Goal: Transaction & Acquisition: Purchase product/service

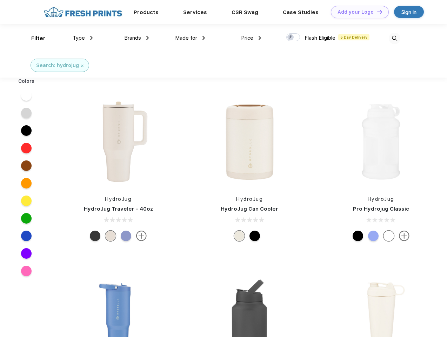
scroll to position [0, 0]
click at [357, 12] on link "Add your Logo Design Tool" at bounding box center [360, 12] width 58 height 12
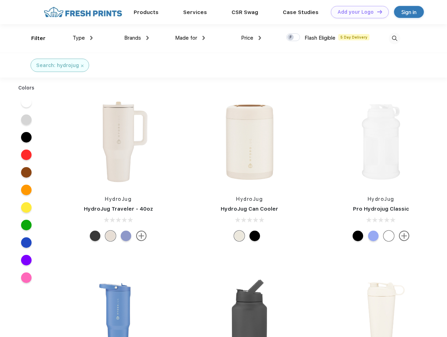
click at [0, 0] on div "Design Tool" at bounding box center [0, 0] width 0 height 0
click at [377, 12] on link "Add your Logo Design Tool" at bounding box center [360, 12] width 58 height 12
click at [34, 38] on div "Filter" at bounding box center [38, 38] width 14 height 8
click at [83, 38] on span "Type" at bounding box center [79, 38] width 12 height 6
click at [137, 38] on span "Brands" at bounding box center [132, 38] width 17 height 6
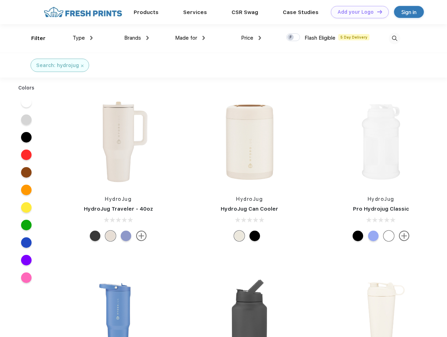
click at [190, 38] on span "Made for" at bounding box center [186, 38] width 22 height 6
click at [251, 38] on span "Price" at bounding box center [247, 38] width 12 height 6
click at [293, 38] on div at bounding box center [293, 37] width 14 height 8
click at [291, 38] on input "checkbox" at bounding box center [288, 35] width 5 height 5
click at [395, 38] on img at bounding box center [395, 39] width 12 height 12
